Goal: Task Accomplishment & Management: Manage account settings

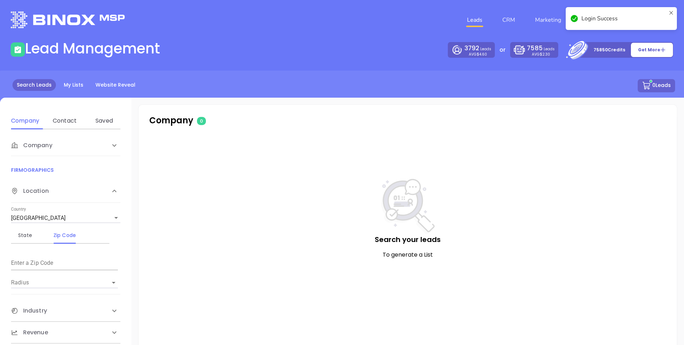
click at [308, 48] on div "Lead Management" at bounding box center [174, 50] width 336 height 20
click at [672, 13] on icon at bounding box center [671, 18] width 6 height 17
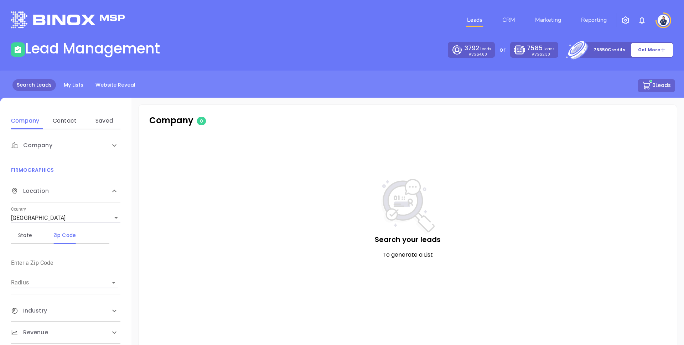
click at [354, 24] on div "Leads CRM Marketing Reporting" at bounding box center [454, 20] width 448 height 26
click at [514, 19] on link "CRM" at bounding box center [509, 20] width 19 height 14
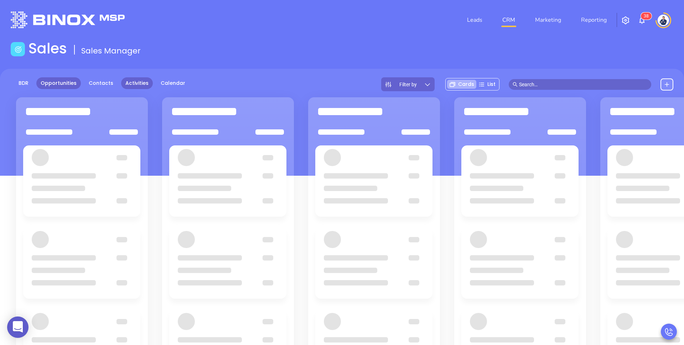
click at [136, 85] on link "Activities" at bounding box center [137, 83] width 32 height 12
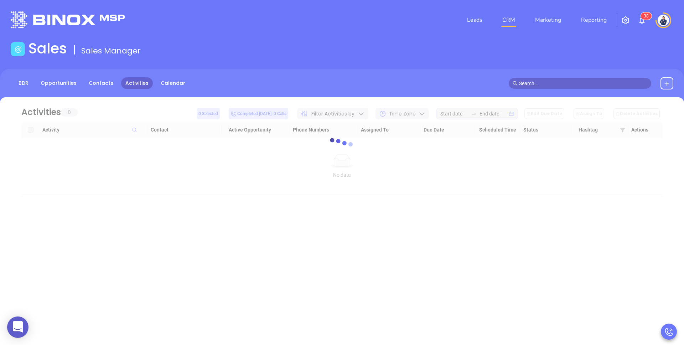
click at [286, 40] on div "Sales Sales Manager" at bounding box center [341, 50] width 671 height 20
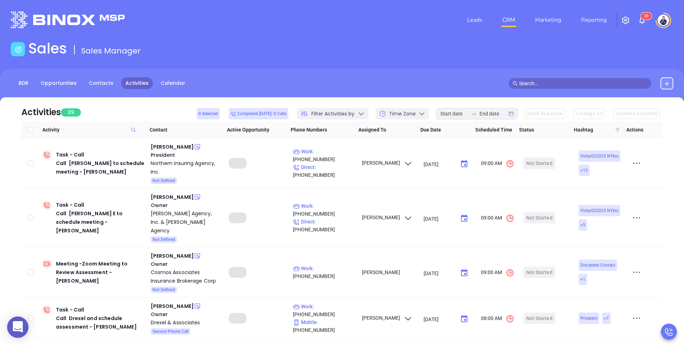
click at [617, 131] on icon at bounding box center [617, 130] width 5 height 5
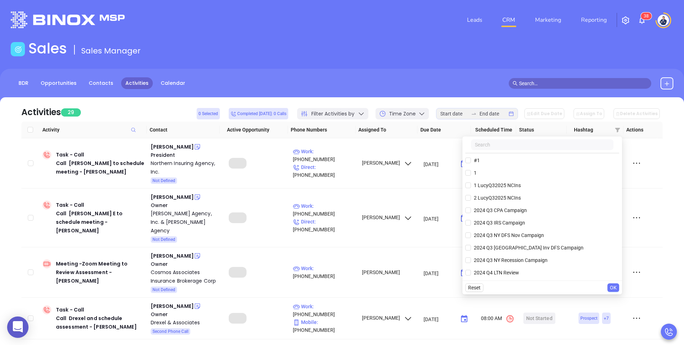
click at [521, 150] on input "text" at bounding box center [542, 144] width 143 height 11
click at [482, 187] on span "1 LucyQ32025 NCIns" at bounding box center [497, 185] width 53 height 8
click at [471, 187] on input "1 LucyQ32025 NCIns" at bounding box center [468, 185] width 6 height 6
checkbox input "true"
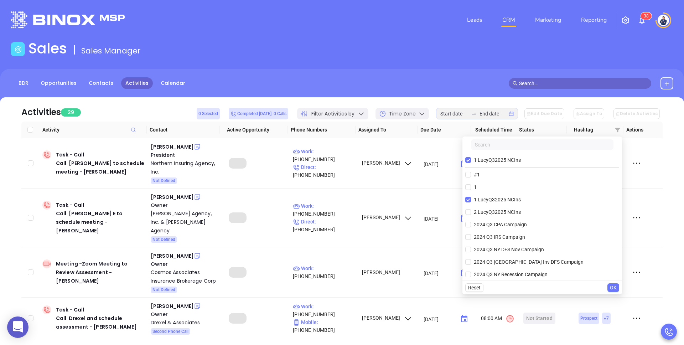
click at [615, 288] on span "OK" at bounding box center [613, 288] width 7 height 8
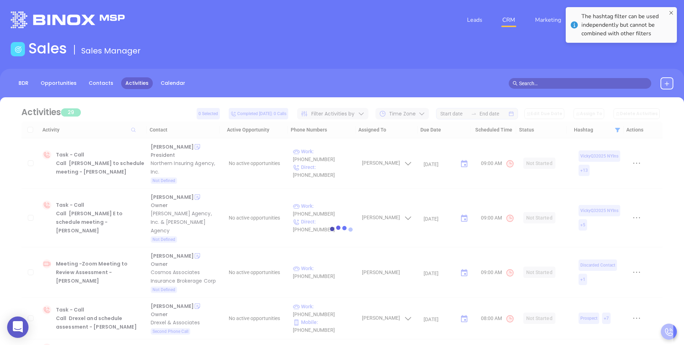
click at [354, 20] on div "Leads CRM Marketing Reporting 3 8" at bounding box center [454, 20] width 448 height 26
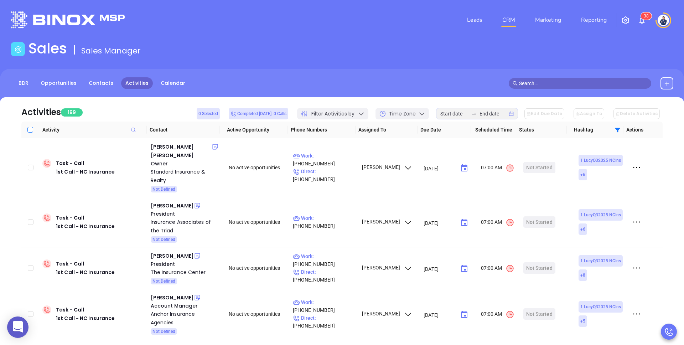
click at [30, 131] on input "Select all" at bounding box center [30, 130] width 6 height 6
checkbox input "true"
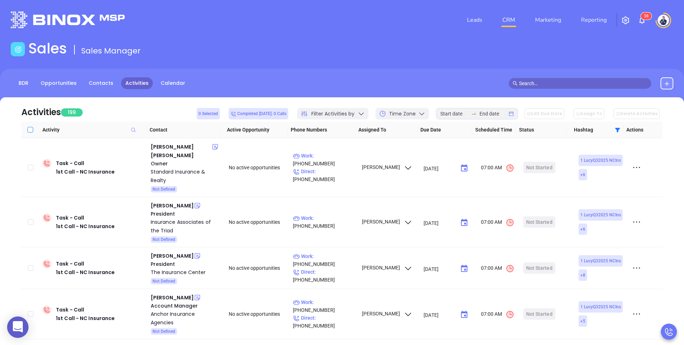
checkbox input "true"
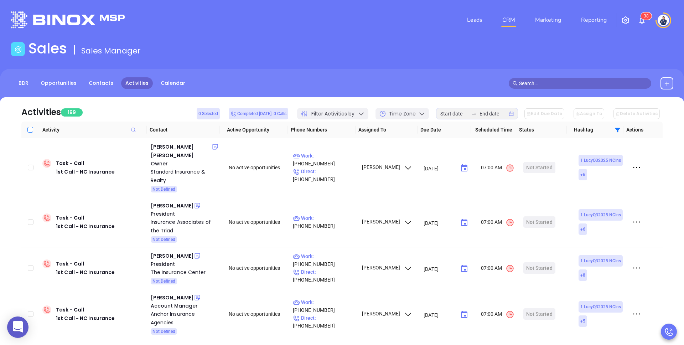
checkbox input "true"
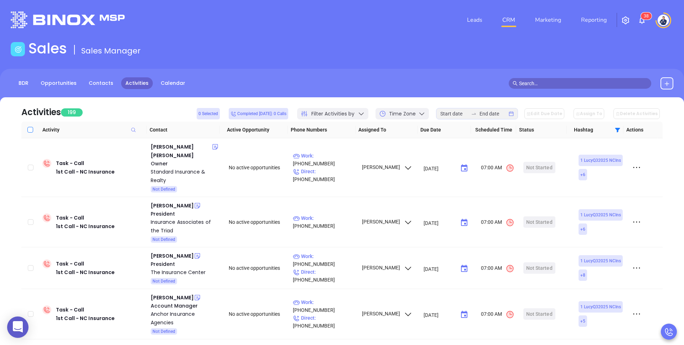
checkbox input "true"
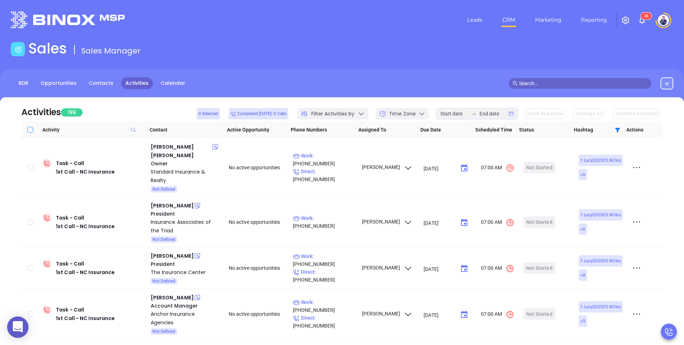
checkbox input "true"
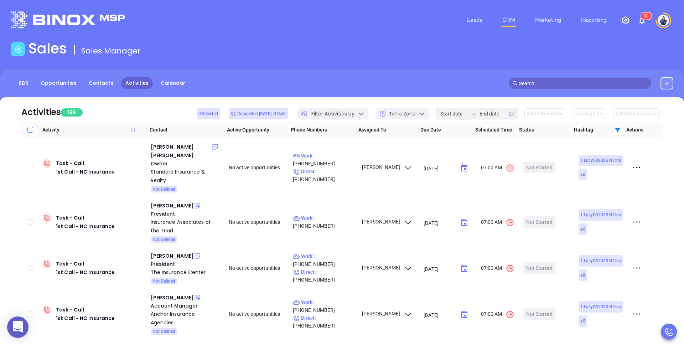
checkbox input "true"
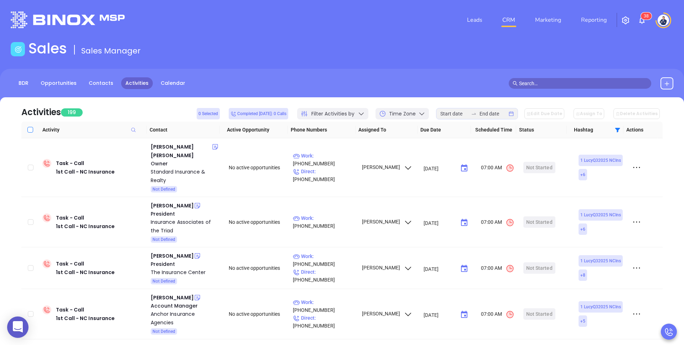
checkbox input "true"
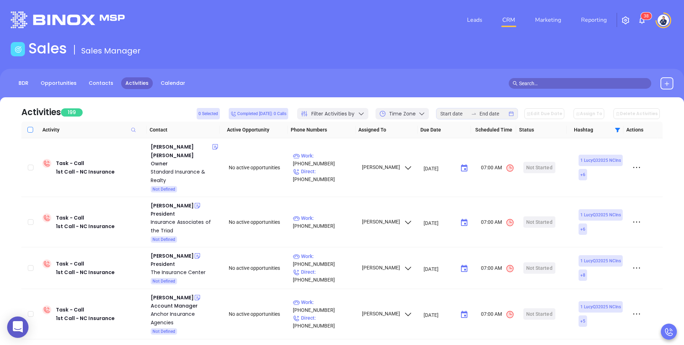
checkbox input "true"
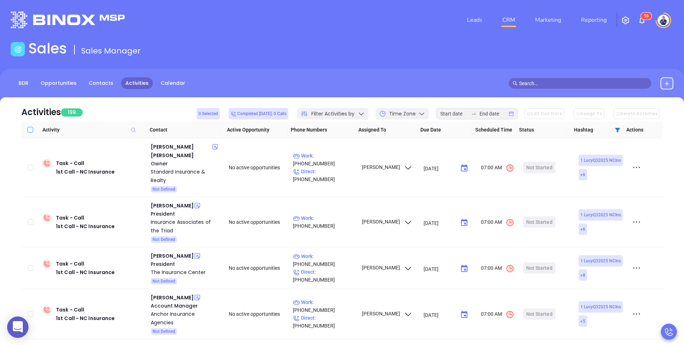
checkbox input "true"
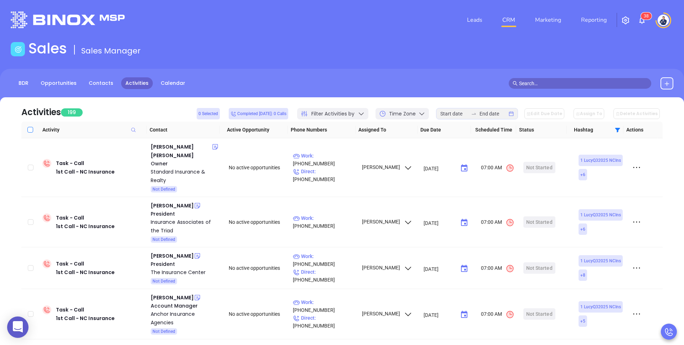
checkbox input "true"
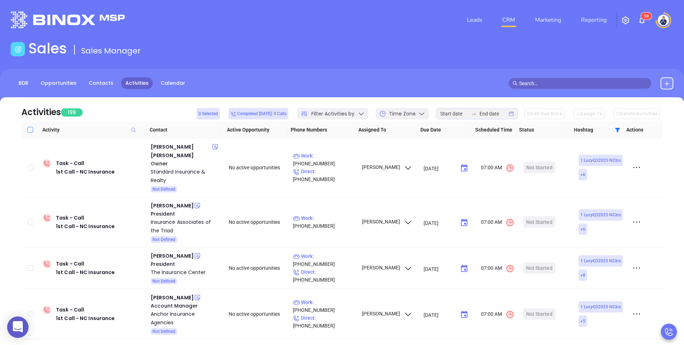
checkbox input "true"
click at [30, 131] on input "Select all" at bounding box center [30, 130] width 6 height 6
checkbox input "false"
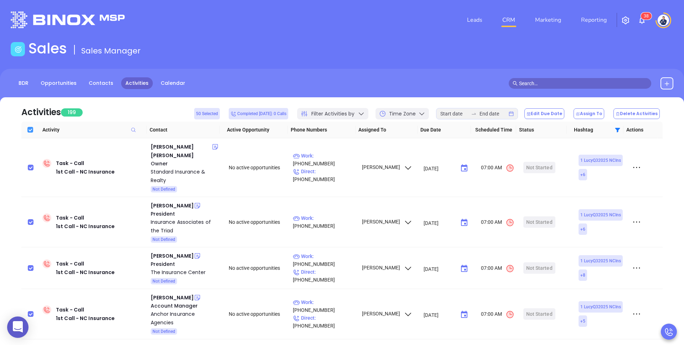
checkbox input "false"
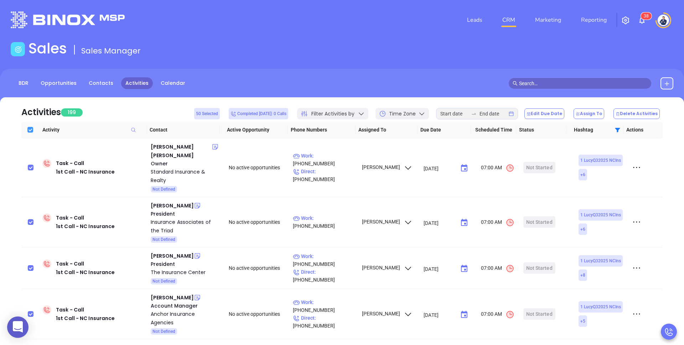
checkbox input "false"
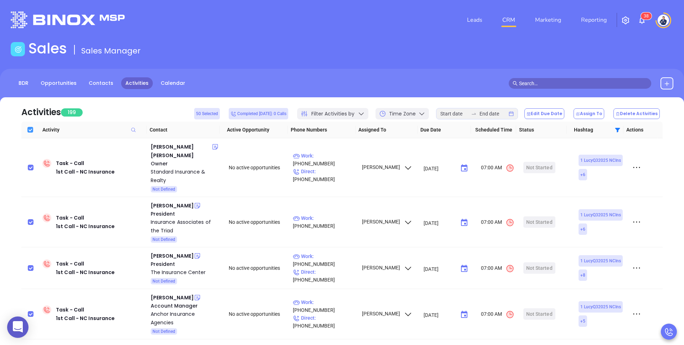
checkbox input "false"
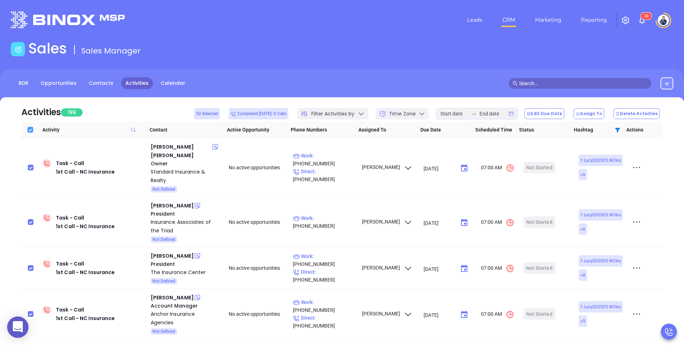
checkbox input "false"
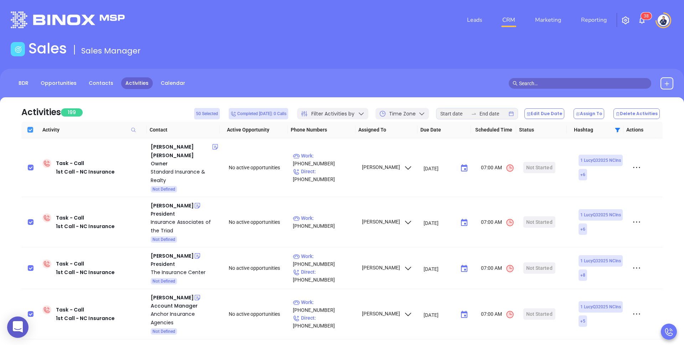
checkbox input "false"
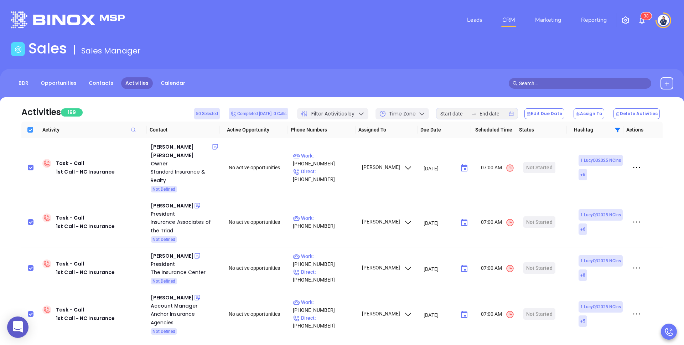
checkbox input "false"
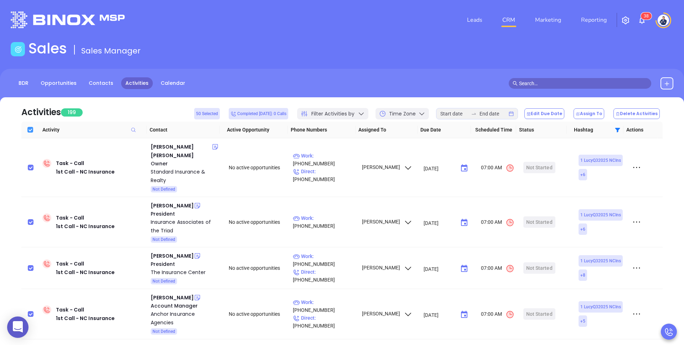
checkbox input "false"
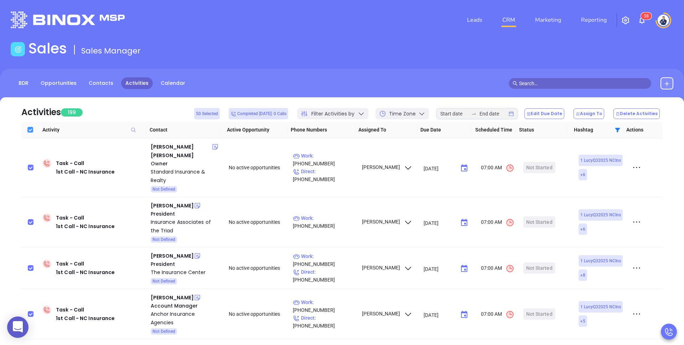
checkbox input "false"
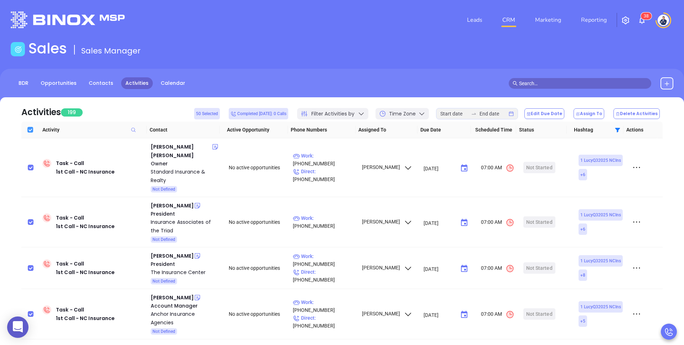
checkbox input "false"
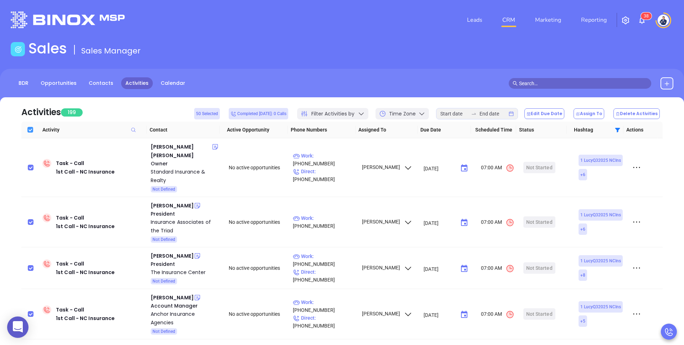
checkbox input "false"
